Goal: Transaction & Acquisition: Obtain resource

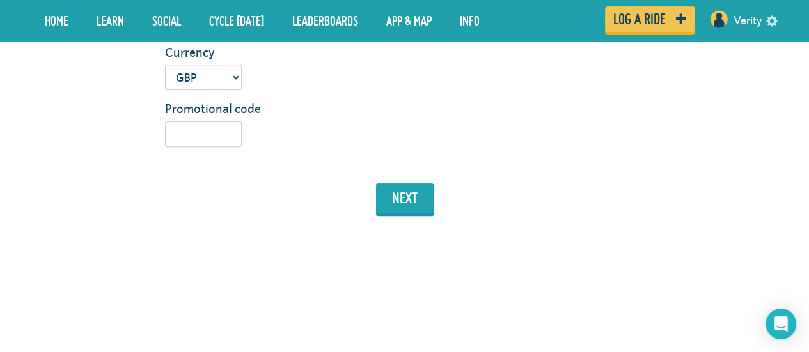
scroll to position [478, 0]
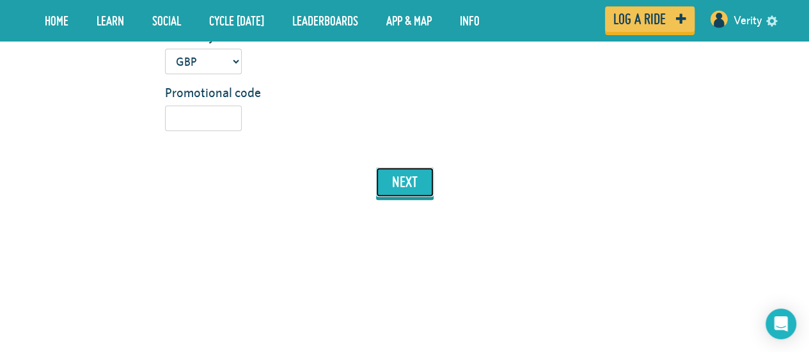
click at [412, 189] on button "next" at bounding box center [405, 182] width 58 height 29
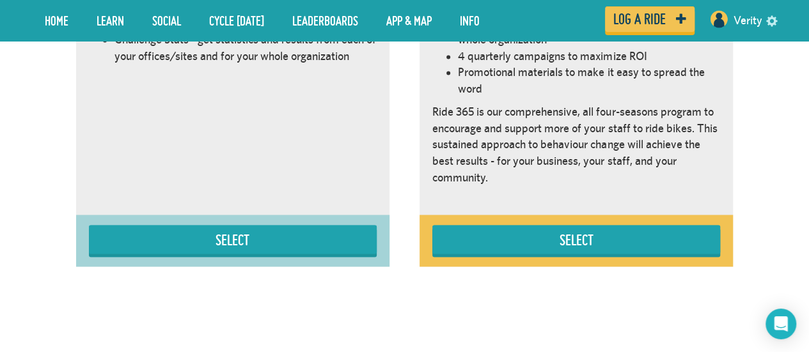
scroll to position [937, 0]
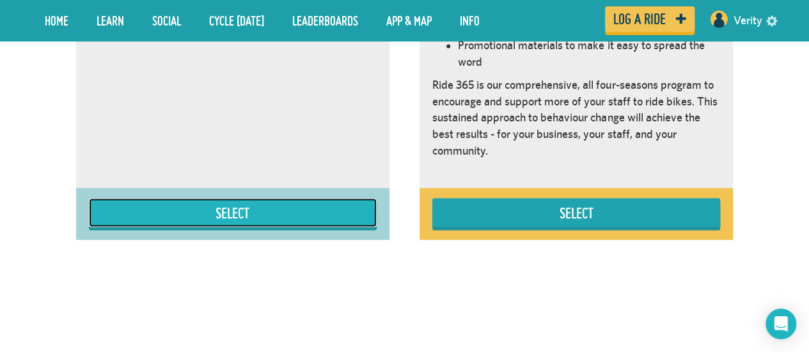
click at [290, 203] on button "Select" at bounding box center [233, 212] width 288 height 29
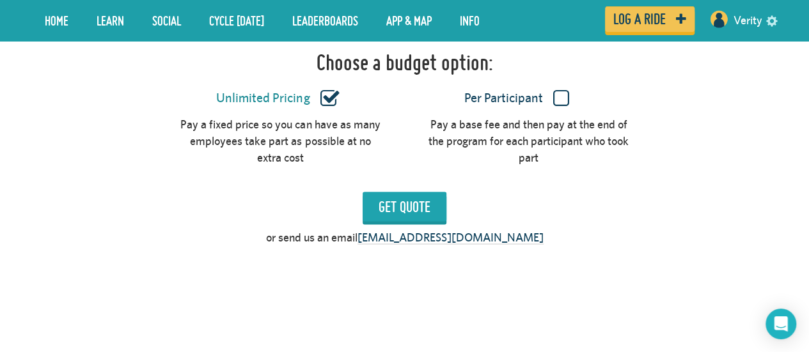
scroll to position [1224, 0]
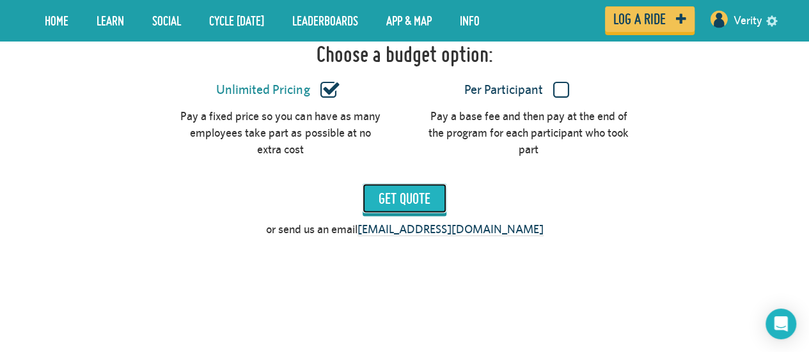
click at [402, 198] on input "Get Quote" at bounding box center [405, 198] width 84 height 29
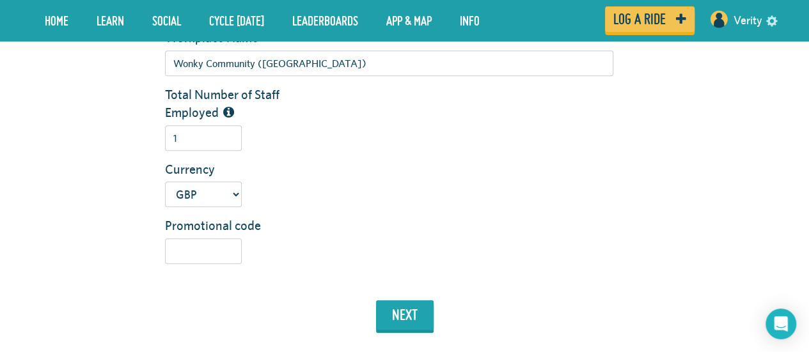
scroll to position [269, 0]
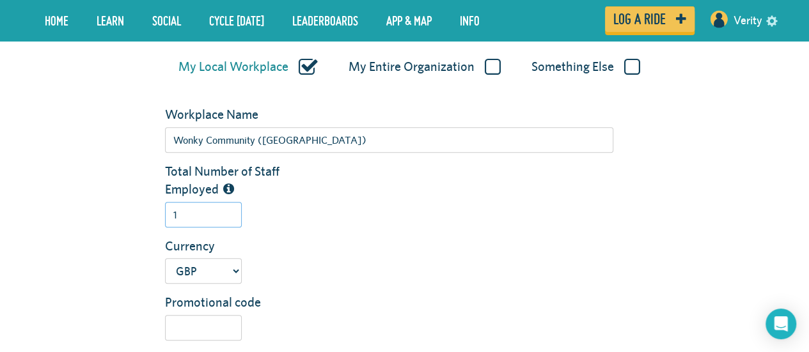
click at [224, 214] on input "1" at bounding box center [203, 215] width 77 height 26
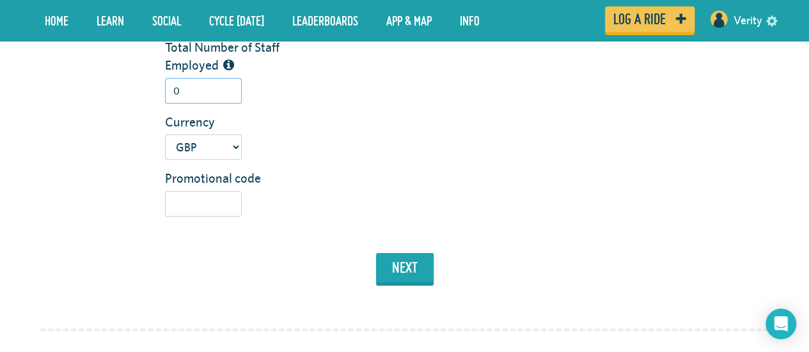
scroll to position [416, 0]
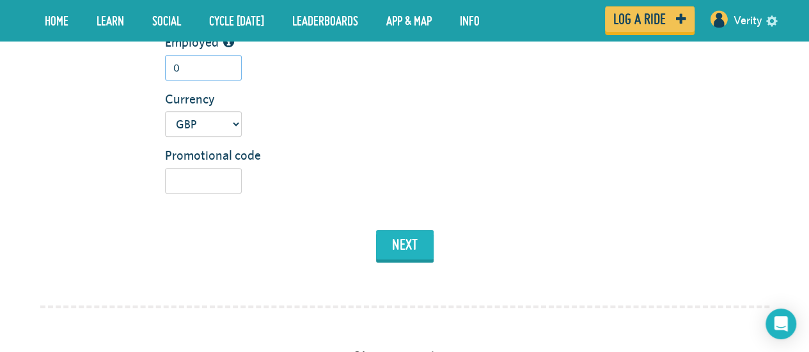
type input "0"
click at [408, 247] on button "next" at bounding box center [405, 244] width 58 height 29
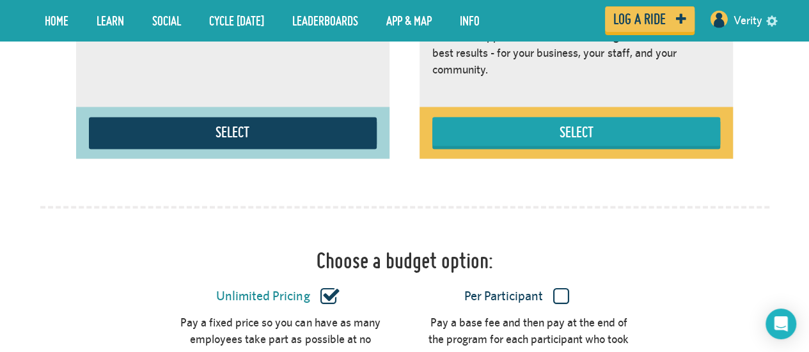
scroll to position [1020, 0]
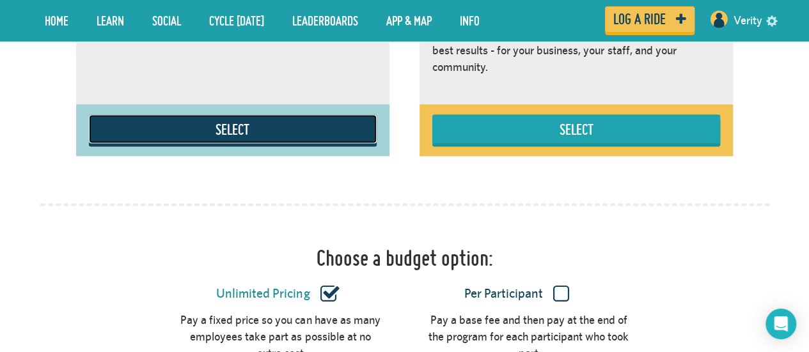
click at [292, 136] on button "Select" at bounding box center [233, 128] width 288 height 29
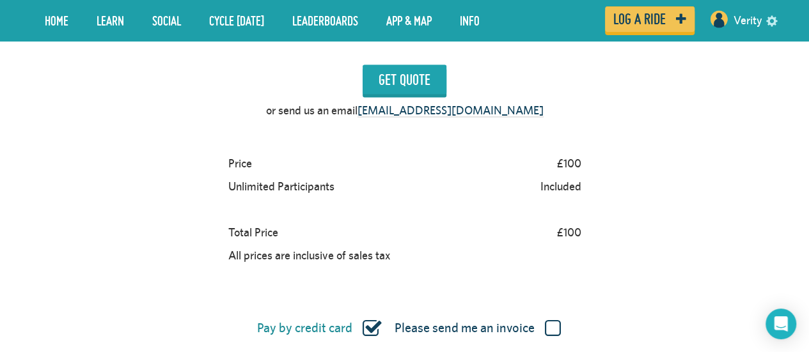
scroll to position [1348, 0]
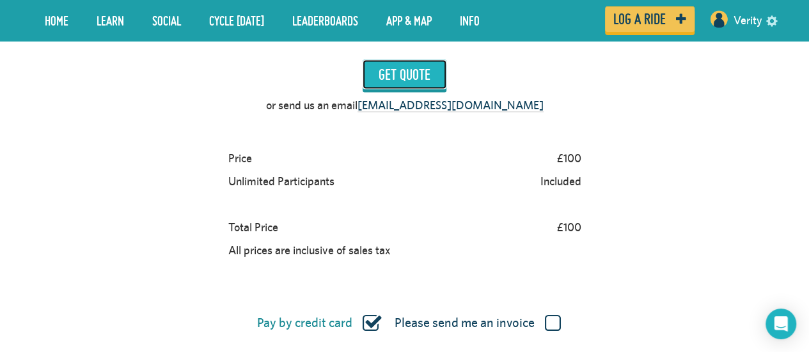
click at [414, 72] on input "Get Quote" at bounding box center [405, 74] width 84 height 29
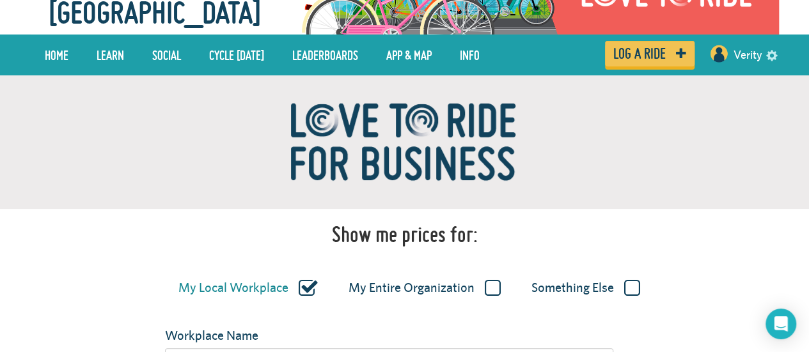
scroll to position [0, 0]
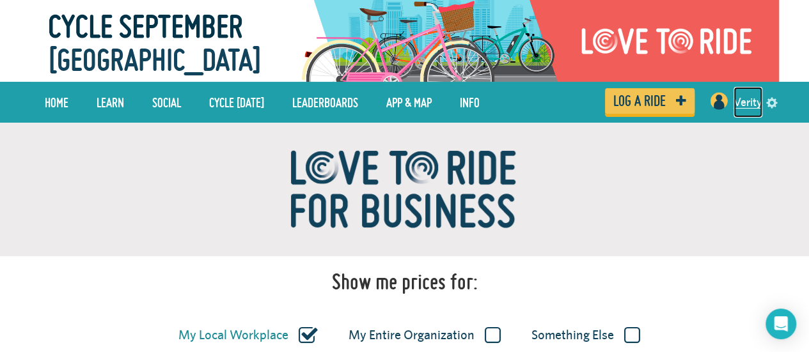
click at [740, 100] on link "Verity" at bounding box center [747, 102] width 29 height 31
